Goal: Find specific page/section: Find specific page/section

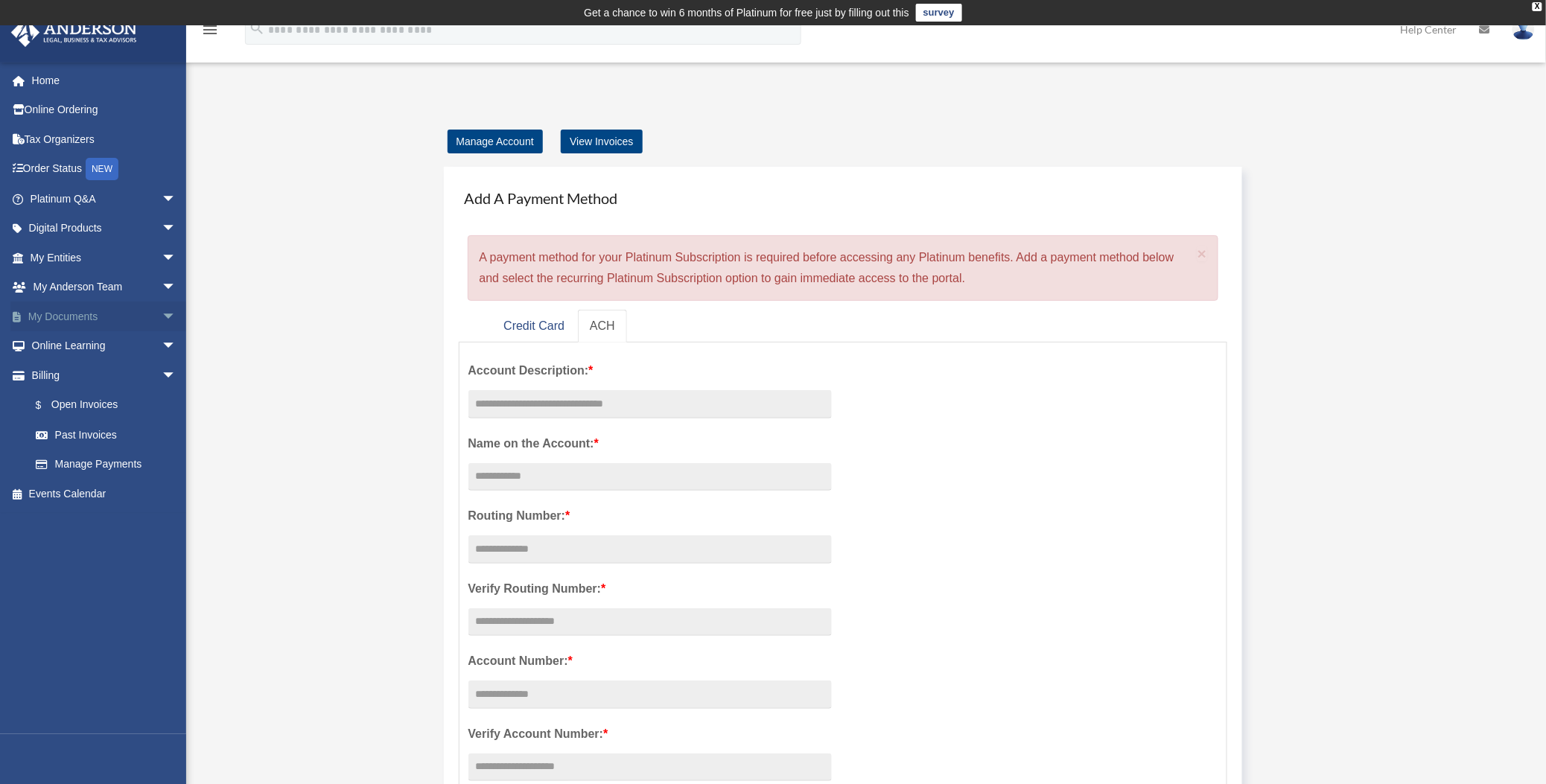
click at [72, 317] on link "My Documents arrow_drop_down" at bounding box center [105, 316] width 188 height 30
click at [161, 314] on span "arrow_drop_down" at bounding box center [176, 317] width 30 height 31
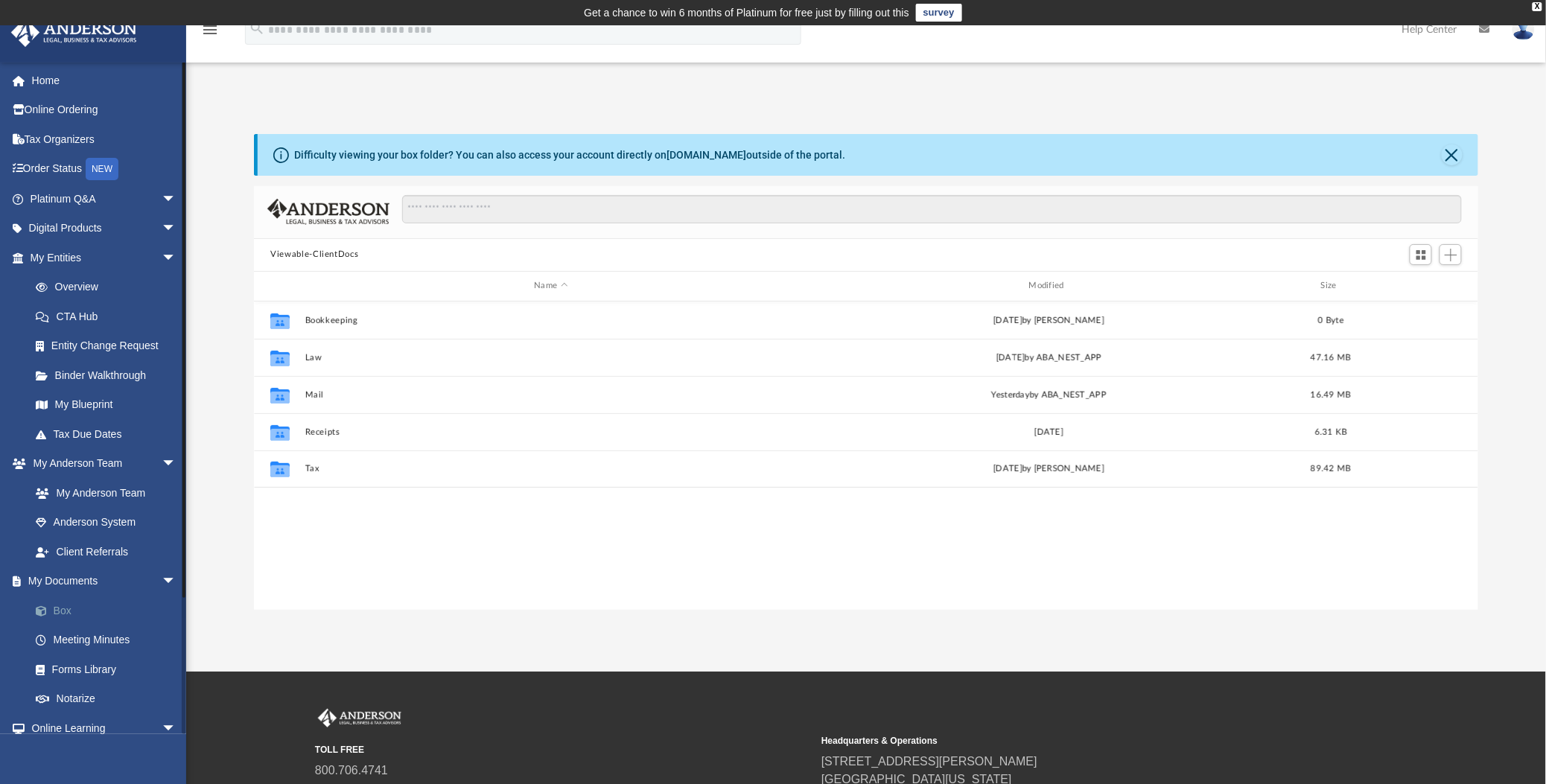
scroll to position [326, 1212]
click at [61, 608] on link "Box" at bounding box center [109, 610] width 178 height 30
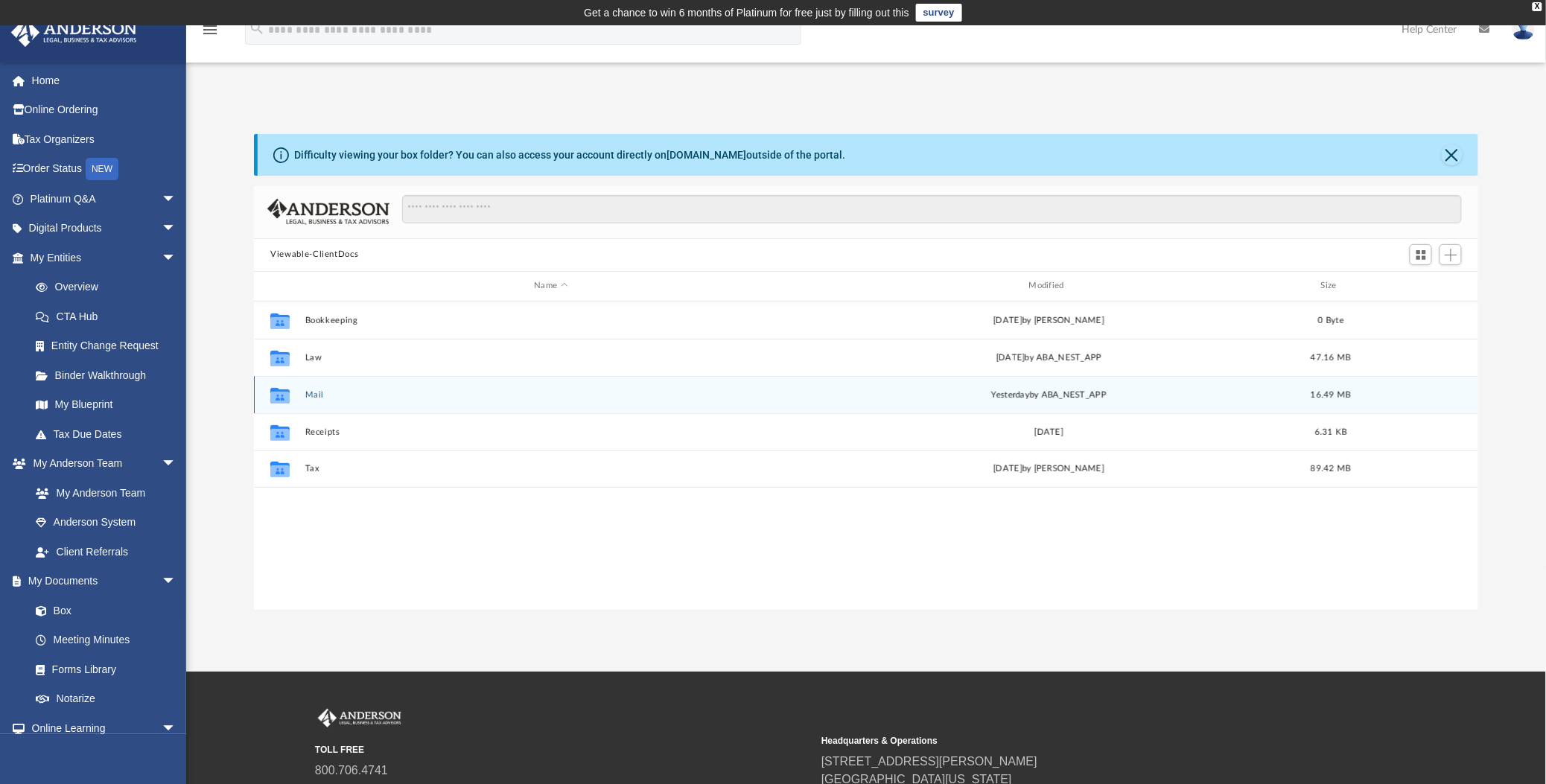
click at [311, 392] on button "Mail" at bounding box center [551, 394] width 492 height 10
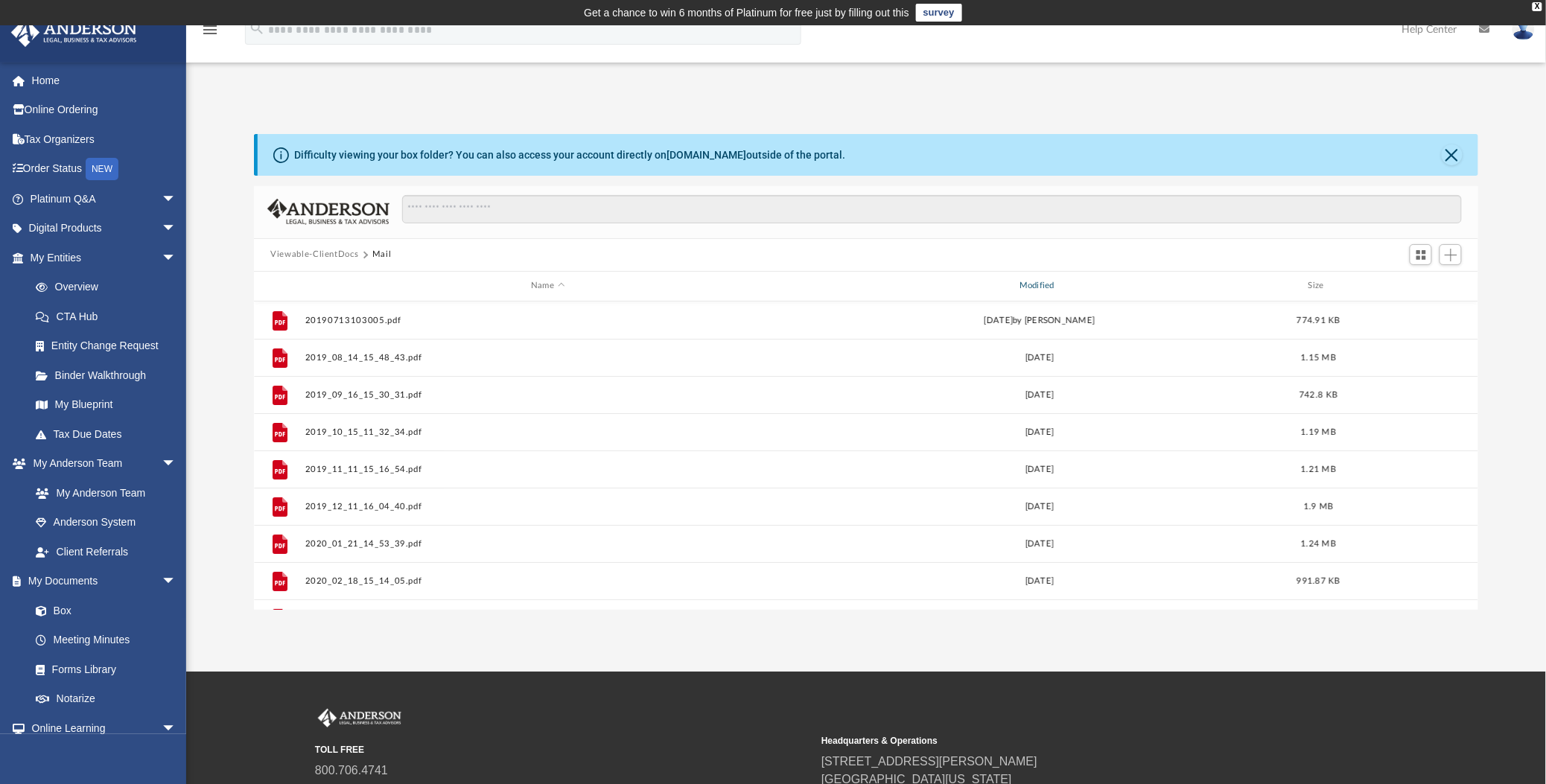
click at [1035, 288] on div "Modified" at bounding box center [1040, 286] width 486 height 14
click at [1033, 282] on div "Modified" at bounding box center [1040, 286] width 486 height 14
click at [1044, 288] on div "Modified" at bounding box center [1040, 286] width 486 height 14
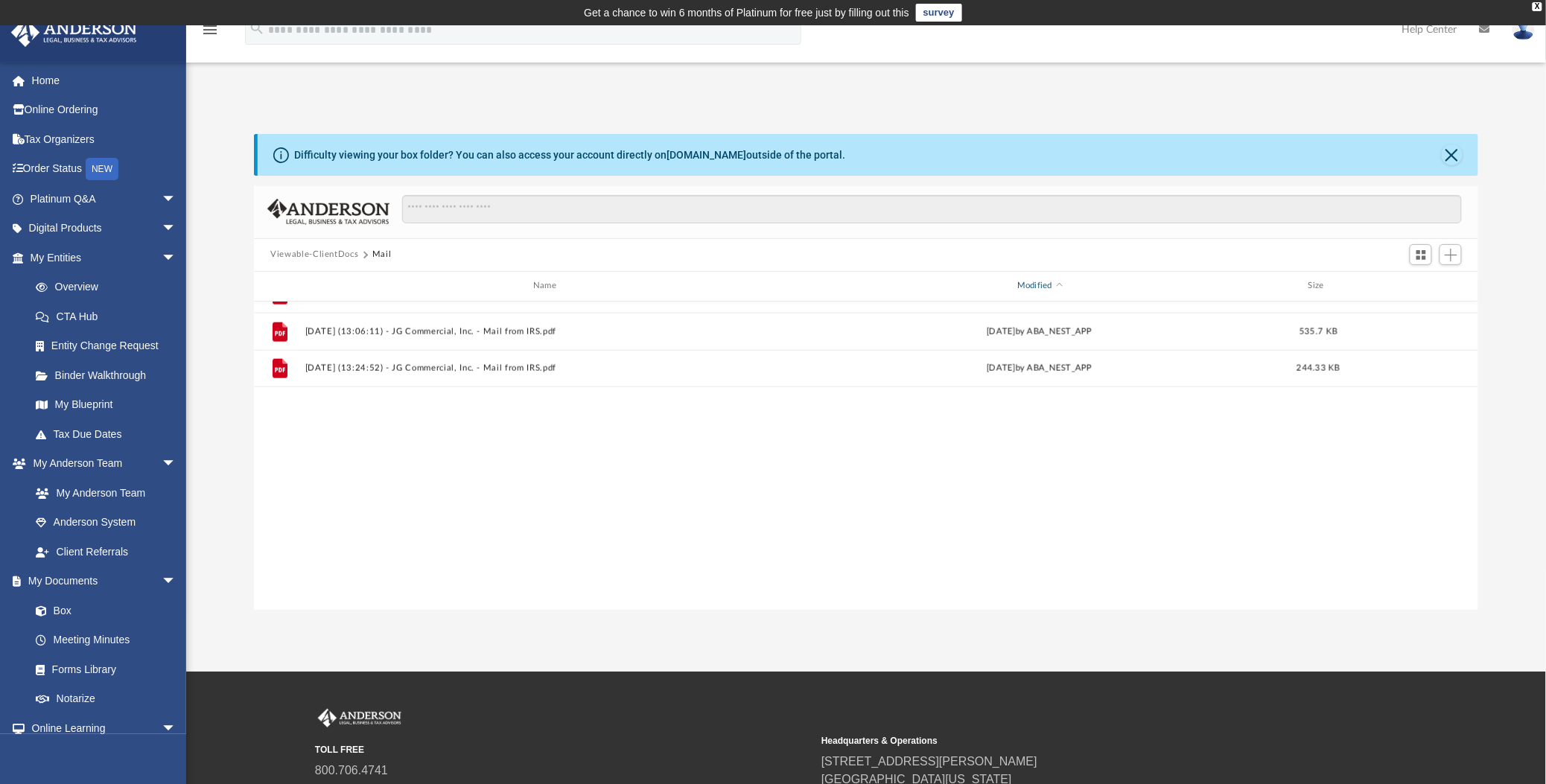
scroll to position [0, 0]
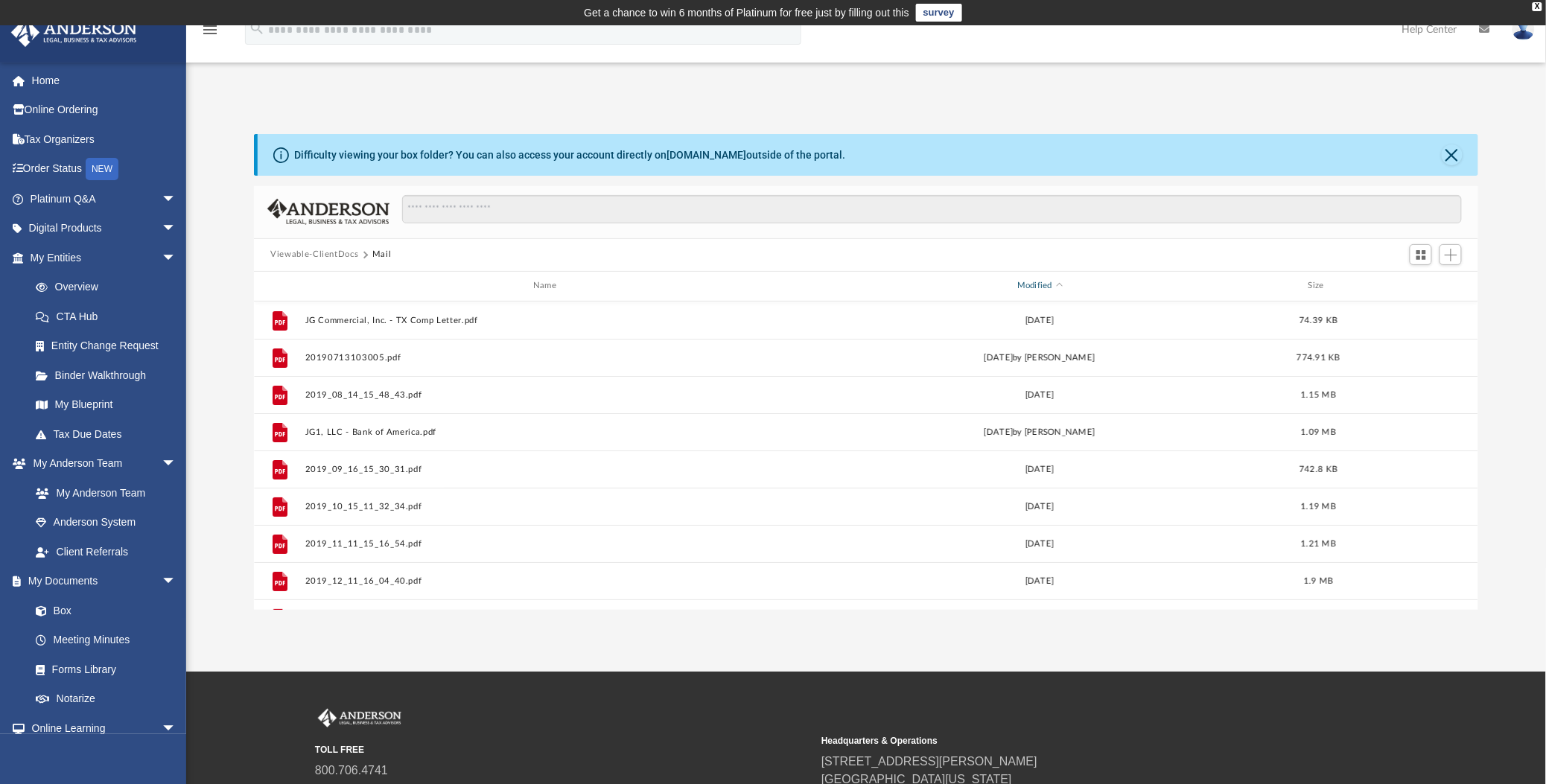
click at [1037, 287] on div "Modified" at bounding box center [1040, 286] width 486 height 14
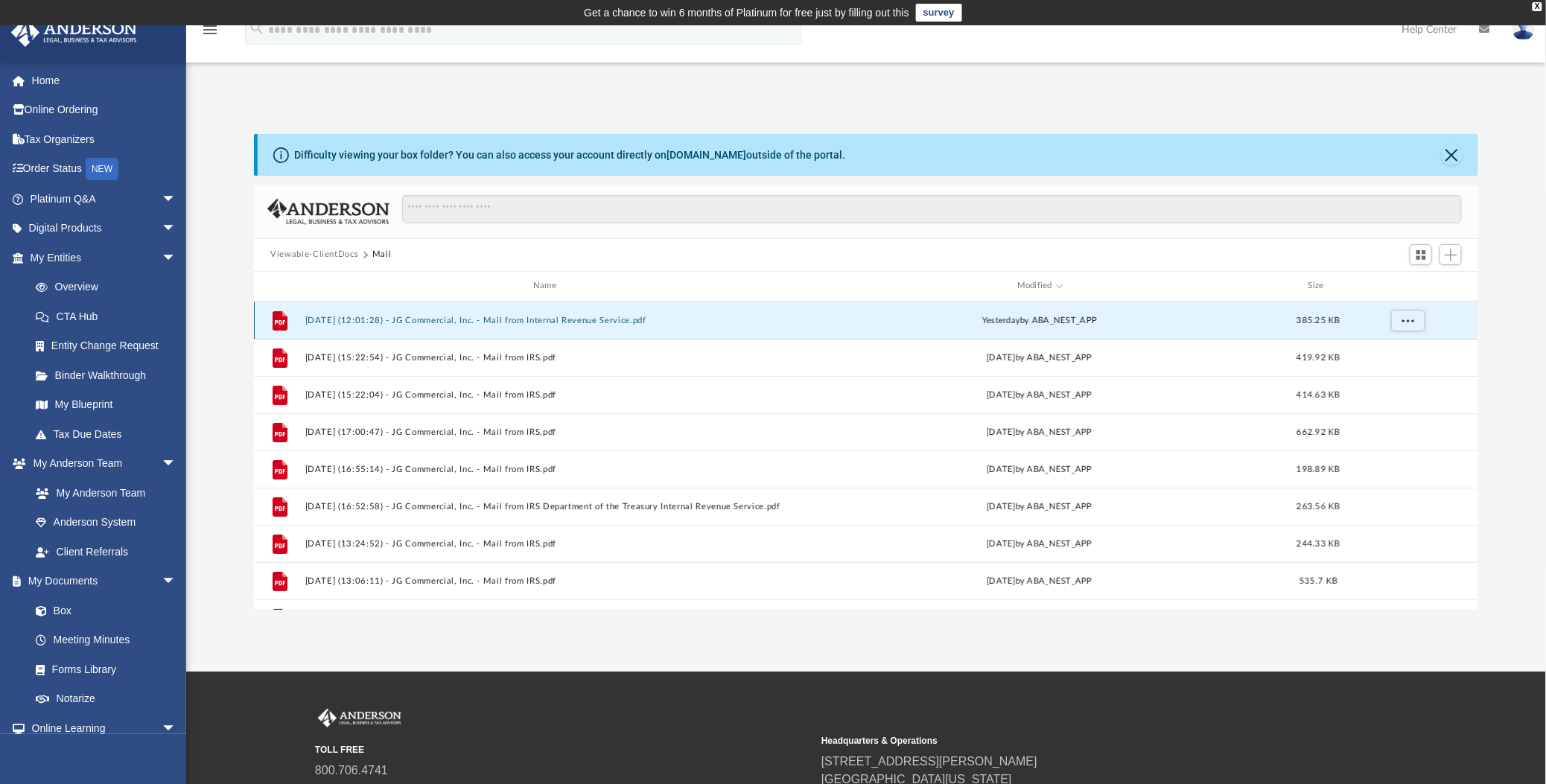
click at [354, 317] on button "[DATE] (12:01:28) - JG Commercial, Inc. - Mail from Internal Revenue Service.pdf" at bounding box center [548, 320] width 486 height 10
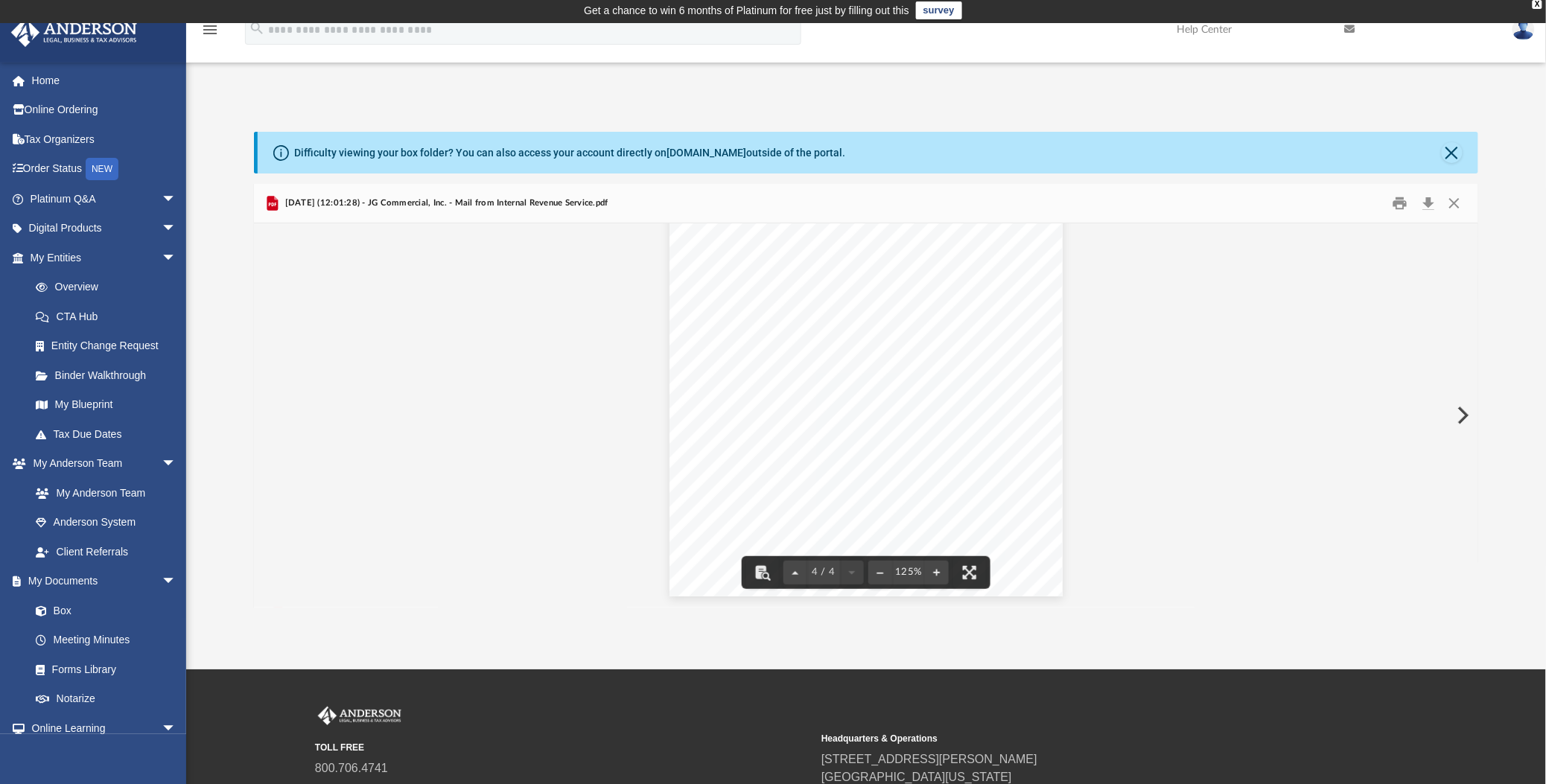
scroll to position [3, 0]
